Goal: Information Seeking & Learning: Learn about a topic

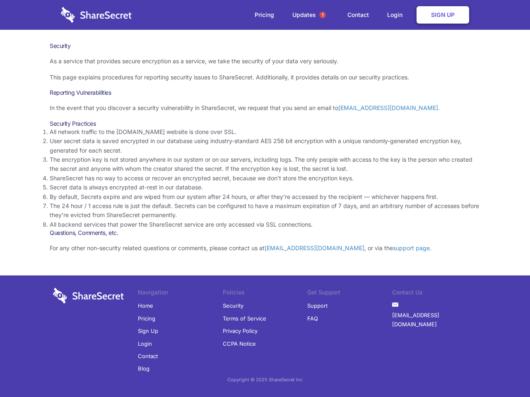
click at [265, 199] on li "By default, Secrets expire and are wiped from our system after 24 hours, or aft…" at bounding box center [265, 197] width 431 height 9
click at [322, 15] on span "1" at bounding box center [322, 15] width 7 height 7
